Goal: Book appointment/travel/reservation

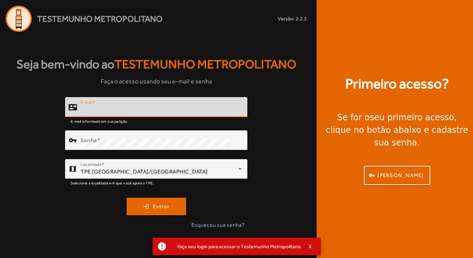
type input "**********"
click at [156, 206] on button "login Entrar" at bounding box center [157, 206] width 60 height 18
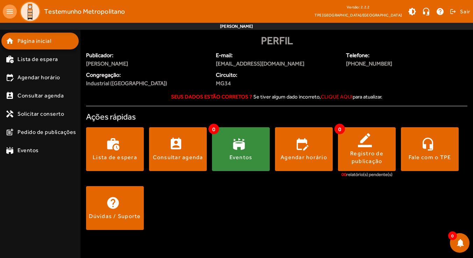
click at [334, 96] on span "clique aqui" at bounding box center [337, 96] width 32 height 6
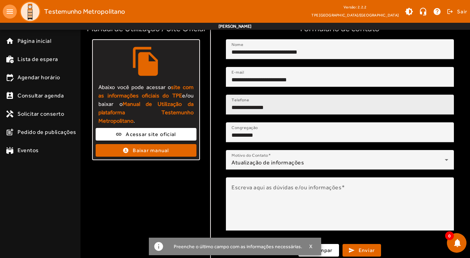
scroll to position [68, 0]
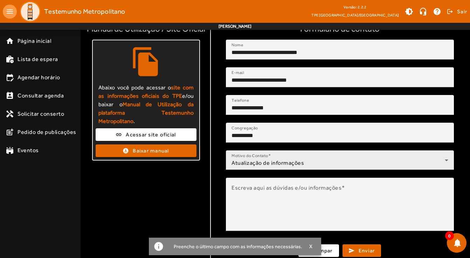
click at [300, 164] on span "Atualização de informações" at bounding box center [267, 162] width 72 height 7
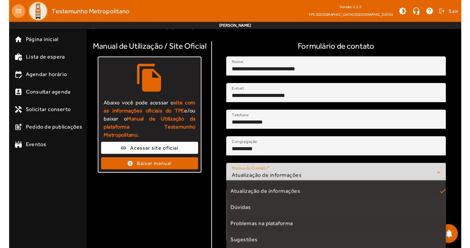
scroll to position [49, 0]
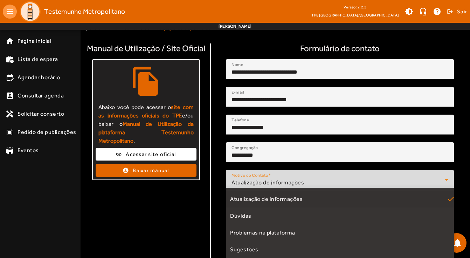
click at [216, 189] on div at bounding box center [235, 129] width 470 height 258
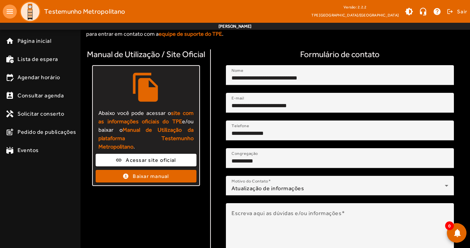
scroll to position [40, 0]
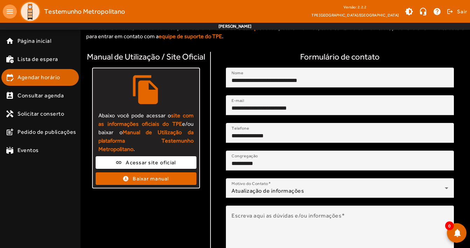
click at [46, 81] on span "Agendar horário" at bounding box center [39, 77] width 43 height 8
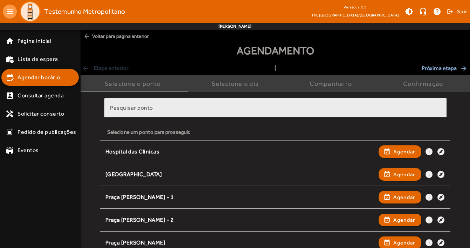
click at [209, 106] on input "Pesquisar ponto" at bounding box center [275, 110] width 331 height 8
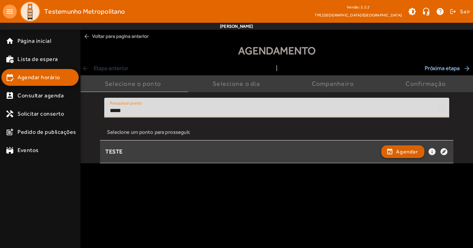
type input "*****"
click at [406, 151] on span "Agendar" at bounding box center [407, 151] width 22 height 8
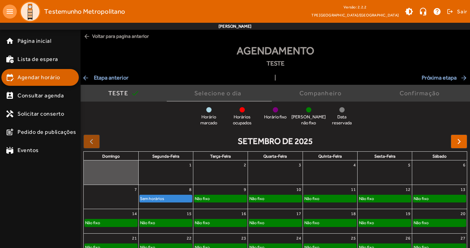
click at [56, 76] on span "Agendar horário" at bounding box center [39, 77] width 43 height 8
click at [53, 77] on span "Agendar horário" at bounding box center [39, 77] width 43 height 8
click at [108, 76] on span "arrow_back Etapa anterior" at bounding box center [105, 78] width 47 height 8
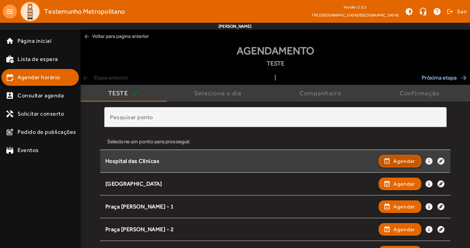
click at [401, 159] on span "Agendar" at bounding box center [404, 161] width 22 height 8
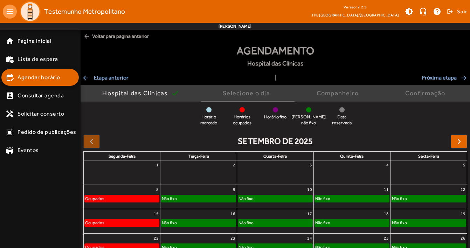
click at [254, 197] on div "Não fixo" at bounding box center [275, 198] width 74 height 7
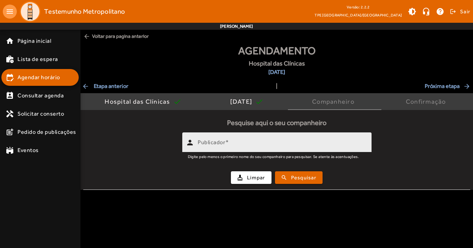
click at [248, 143] on input "Publicador" at bounding box center [282, 145] width 168 height 8
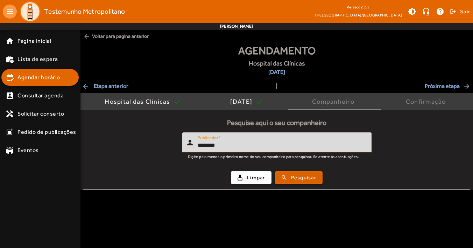
click at [286, 179] on span "submit" at bounding box center [299, 177] width 46 height 17
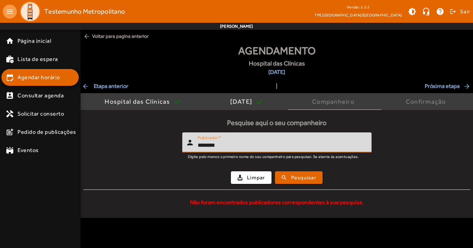
drag, startPoint x: 230, startPoint y: 146, endPoint x: 181, endPoint y: 148, distance: 49.4
click at [181, 148] on form "person Publicador ******** Digite pelo menos o primeiro nome do seu companheiro…" at bounding box center [276, 160] width 387 height 57
click at [302, 179] on span "Pesquisar" at bounding box center [303, 178] width 25 height 8
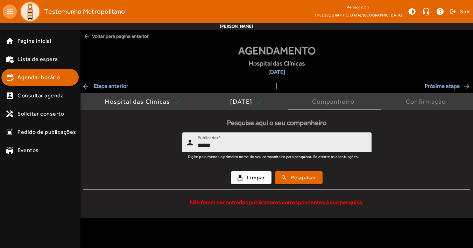
click at [221, 146] on input "******" at bounding box center [282, 145] width 168 height 8
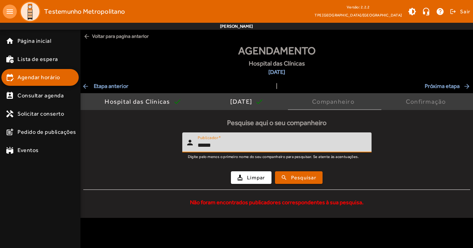
click at [200, 146] on input "******" at bounding box center [282, 145] width 168 height 8
click at [282, 179] on span "submit" at bounding box center [299, 177] width 46 height 17
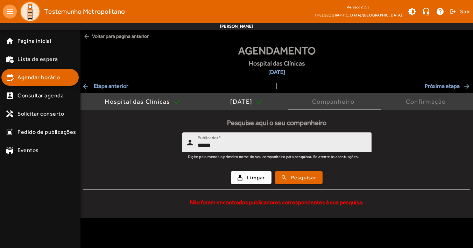
click at [255, 146] on input "******" at bounding box center [282, 145] width 168 height 8
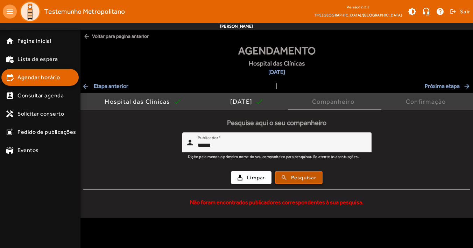
click at [299, 179] on span "Pesquisar" at bounding box center [303, 178] width 25 height 8
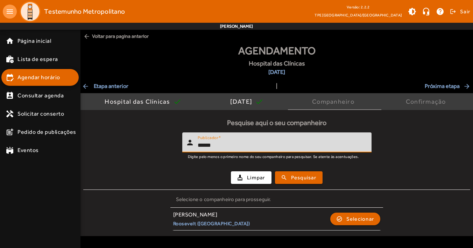
click at [201, 145] on input "******" at bounding box center [282, 145] width 168 height 8
type input "******"
click at [296, 176] on span "Pesquisar" at bounding box center [303, 178] width 25 height 8
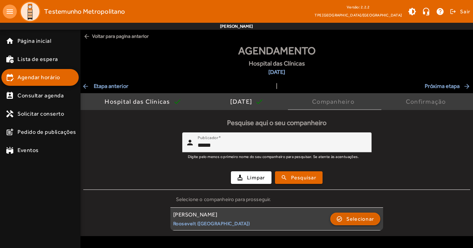
click at [362, 220] on span "Selecionar" at bounding box center [361, 219] width 28 height 8
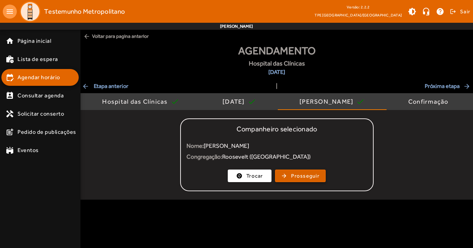
click at [310, 174] on span "Prosseguir" at bounding box center [305, 176] width 28 height 8
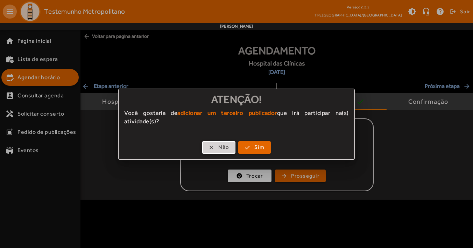
click at [228, 147] on span "Não" at bounding box center [223, 147] width 11 height 8
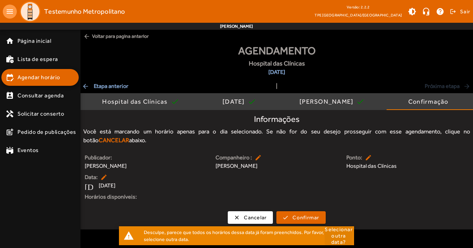
click at [336, 229] on span "Selecionar outra data?" at bounding box center [339, 235] width 28 height 19
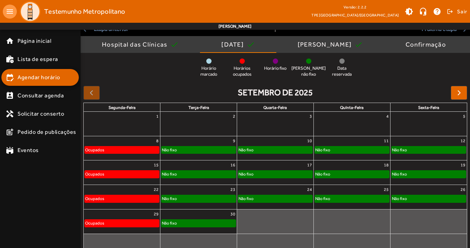
scroll to position [60, 0]
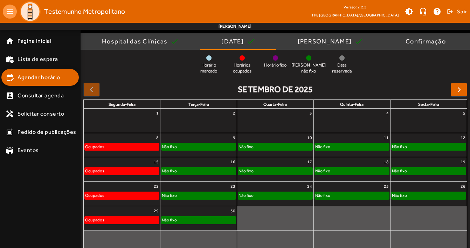
click at [196, 193] on div "Não fixo" at bounding box center [198, 195] width 74 height 7
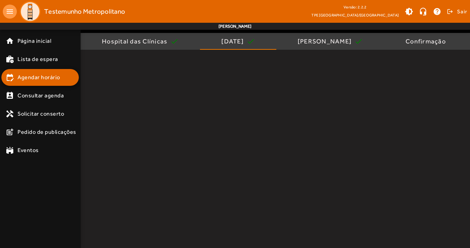
scroll to position [0, 0]
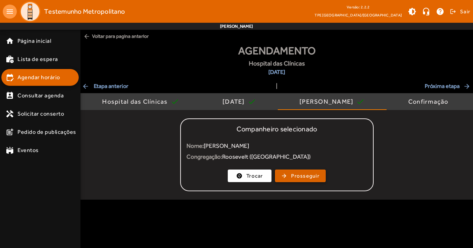
click at [308, 177] on span "Prosseguir" at bounding box center [305, 176] width 28 height 8
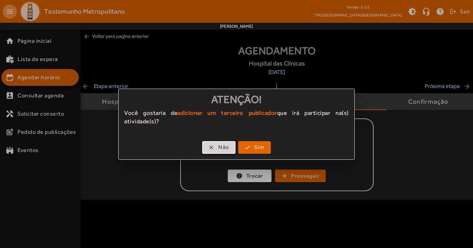
click at [223, 148] on span "Não" at bounding box center [223, 147] width 11 height 8
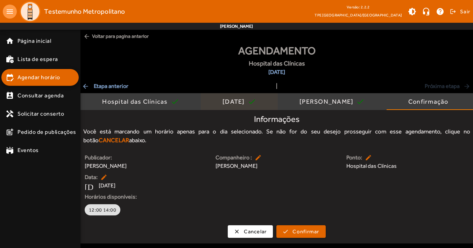
click at [233, 101] on div "[DATE]" at bounding box center [235, 101] width 25 height 7
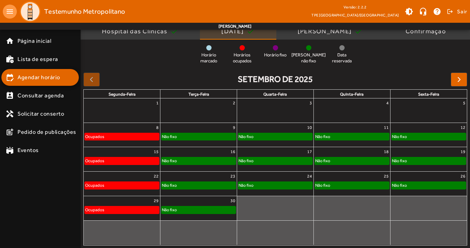
scroll to position [70, 0]
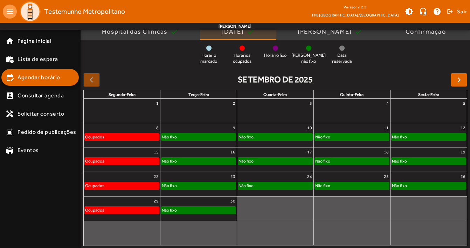
click at [459, 78] on span "button" at bounding box center [459, 80] width 8 height 8
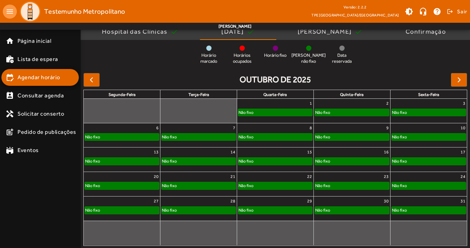
click at [252, 208] on div "Não fixo" at bounding box center [246, 210] width 16 height 7
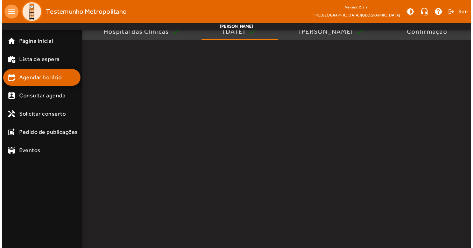
scroll to position [0, 0]
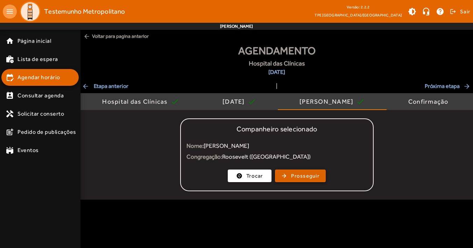
click at [300, 176] on span "Prosseguir" at bounding box center [305, 176] width 28 height 8
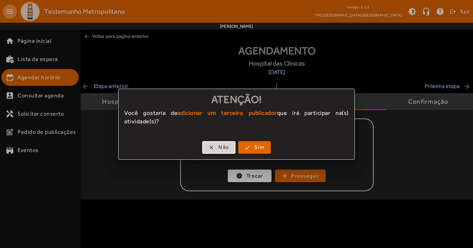
click at [218, 147] on span "Não" at bounding box center [223, 147] width 11 height 8
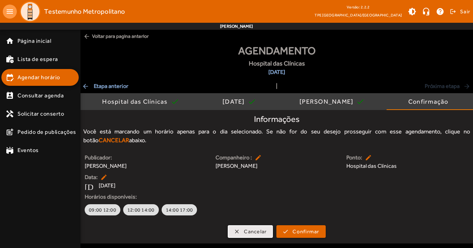
click at [245, 230] on span "Cancelar" at bounding box center [255, 232] width 23 height 8
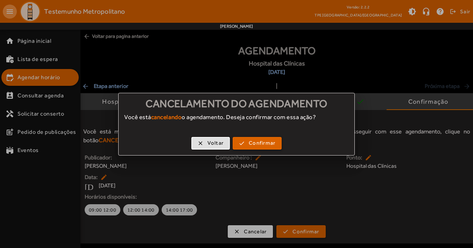
click at [245, 144] on span "button" at bounding box center [258, 143] width 48 height 17
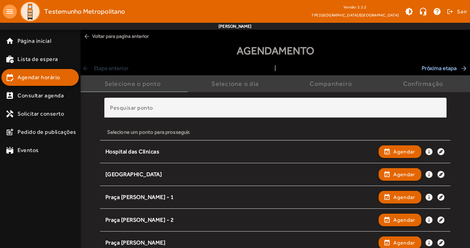
click at [465, 68] on mat-icon "arrow_forward" at bounding box center [464, 68] width 8 height 7
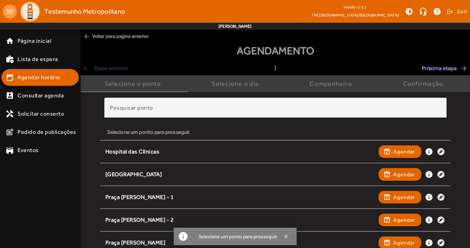
click at [286, 235] on span "X" at bounding box center [286, 236] width 4 height 6
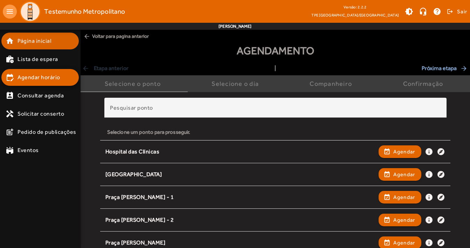
click at [41, 47] on mat-list-item "home Página inicial" at bounding box center [39, 41] width 77 height 17
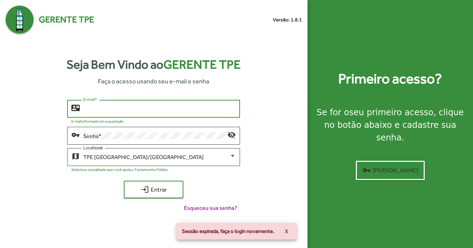
type input "**********"
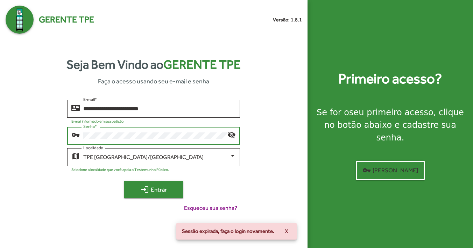
click at [155, 188] on span "login Entrar" at bounding box center [153, 189] width 47 height 13
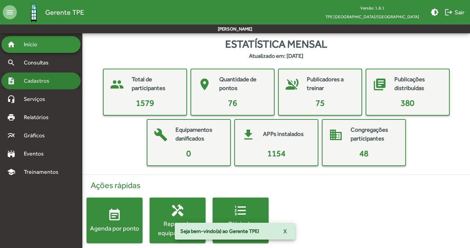
click at [53, 81] on span "Cadastros" at bounding box center [39, 81] width 39 height 8
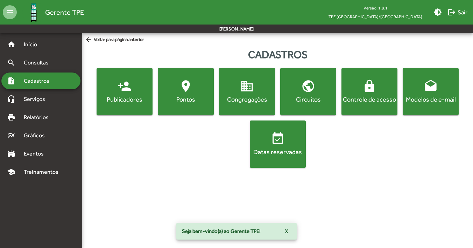
click at [128, 94] on span "person_add Publicadores" at bounding box center [124, 91] width 53 height 25
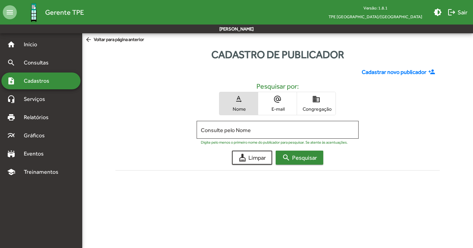
click at [302, 158] on span "search Pesquisar" at bounding box center [299, 157] width 35 height 13
